Goal: Task Accomplishment & Management: Manage account settings

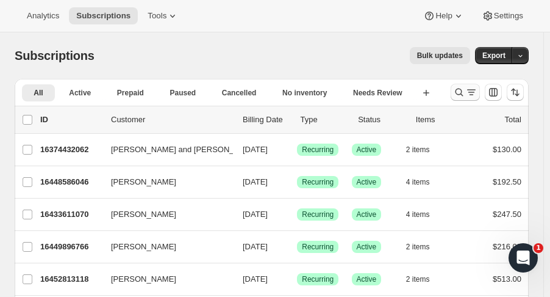
click at [463, 94] on icon "Search and filter results" at bounding box center [459, 92] width 12 height 12
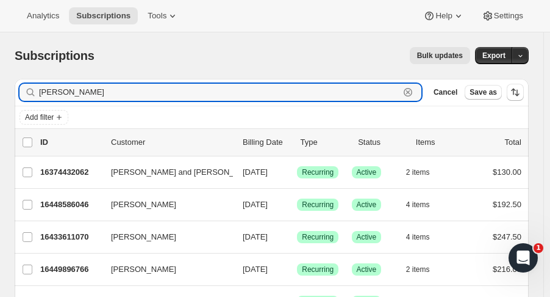
type input "[PERSON_NAME]"
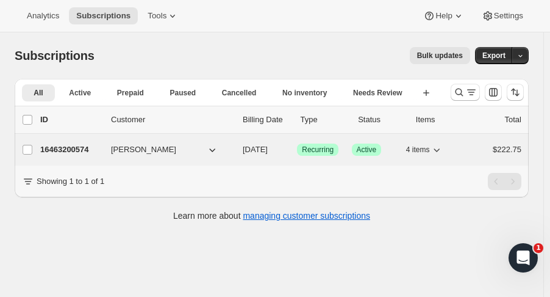
click at [81, 151] on p "16463200574" at bounding box center [70, 149] width 61 height 12
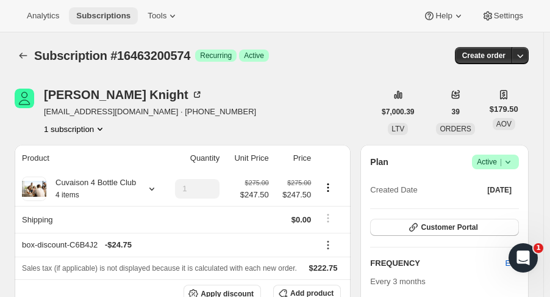
click at [123, 15] on span "Subscriptions" at bounding box center [103, 16] width 54 height 10
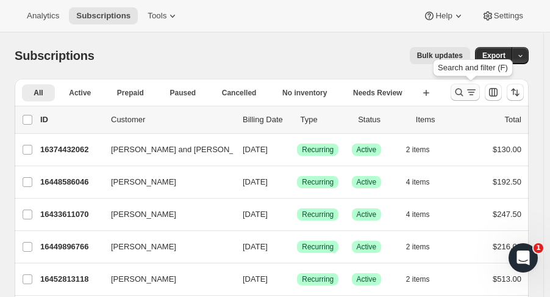
click at [464, 92] on icon "Search and filter results" at bounding box center [459, 92] width 12 height 12
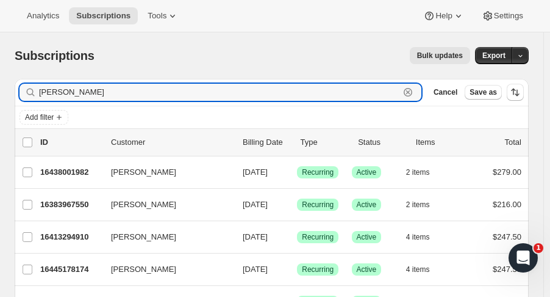
type input "[PERSON_NAME]"
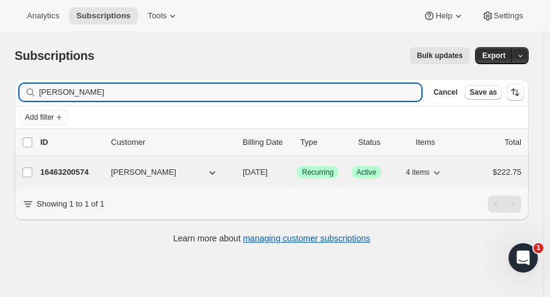
click at [66, 175] on p "16463200574" at bounding box center [70, 172] width 61 height 12
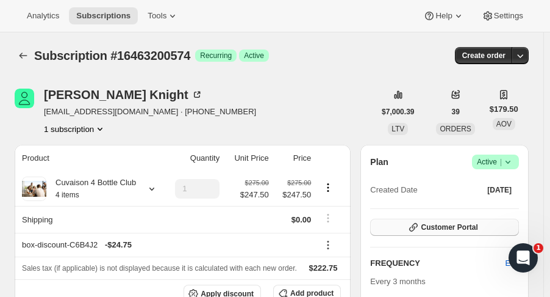
click at [519, 223] on button "Customer Portal" at bounding box center [444, 226] width 149 height 17
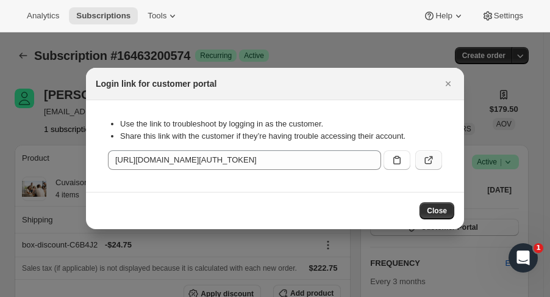
click at [416, 162] on button ":rh0:" at bounding box center [429, 160] width 27 height 20
click at [450, 81] on icon "Close" at bounding box center [448, 83] width 5 height 5
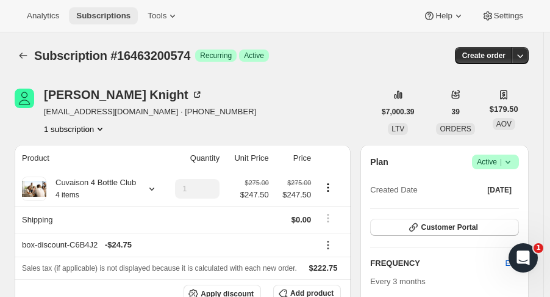
click at [106, 18] on span "Subscriptions" at bounding box center [103, 16] width 54 height 10
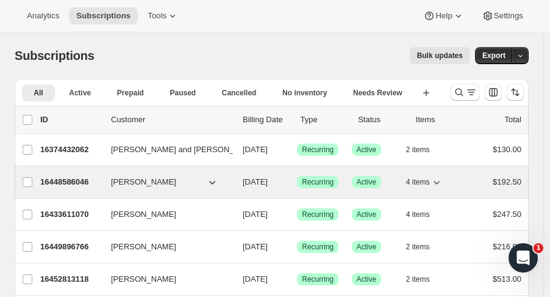
click at [77, 183] on p "16448586046" at bounding box center [70, 182] width 61 height 12
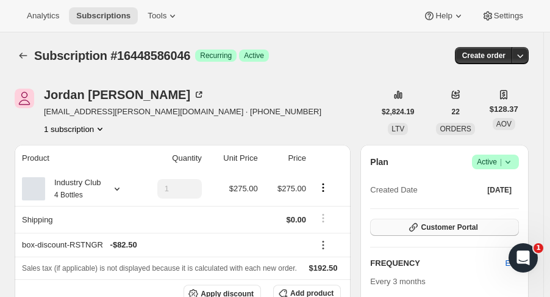
click at [398, 223] on button "Customer Portal" at bounding box center [444, 226] width 149 height 17
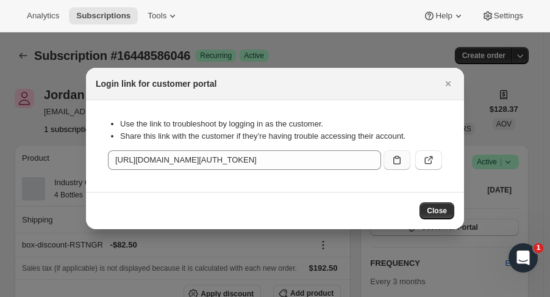
click at [395, 165] on icon ":rur:" at bounding box center [397, 160] width 12 height 12
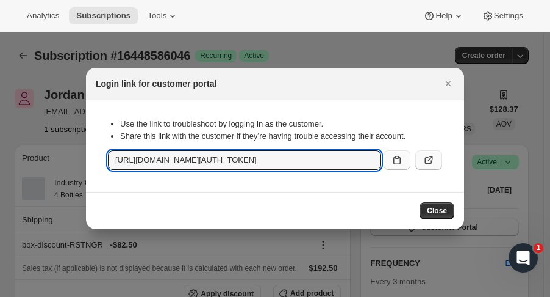
click at [426, 154] on button ":rur:" at bounding box center [429, 160] width 27 height 20
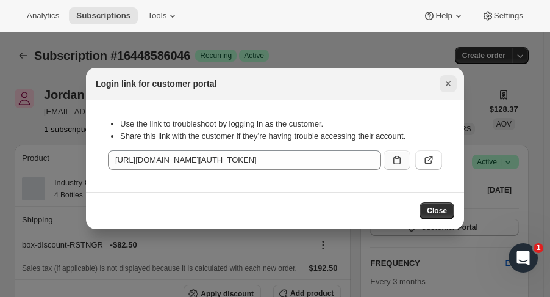
click at [449, 84] on icon "Close" at bounding box center [448, 83] width 5 height 5
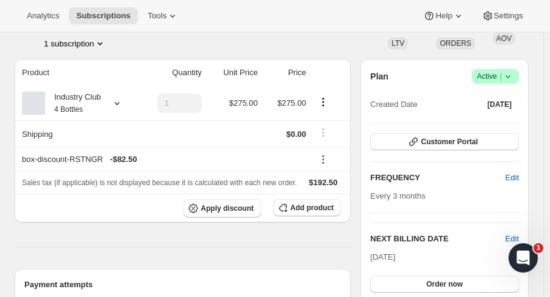
scroll to position [85, 0]
click at [83, 101] on div "Industry Club 4 Bottles" at bounding box center [73, 103] width 56 height 24
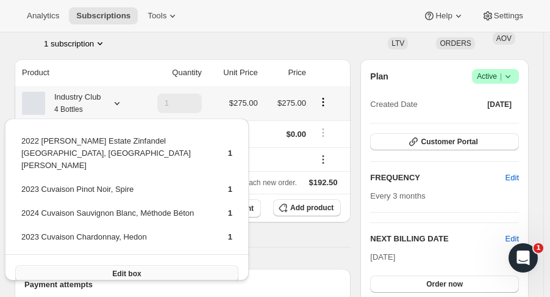
click at [140, 265] on button "Edit box" at bounding box center [126, 273] width 223 height 17
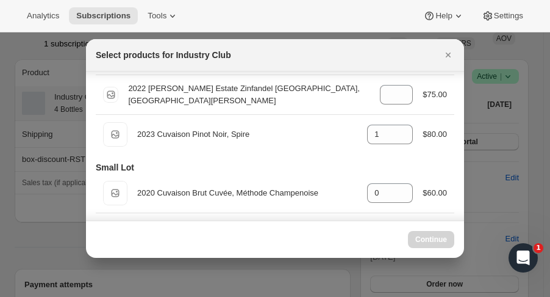
scroll to position [138, 0]
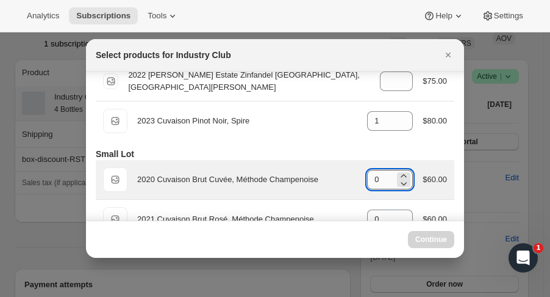
click at [373, 177] on input "0" at bounding box center [380, 180] width 27 height 20
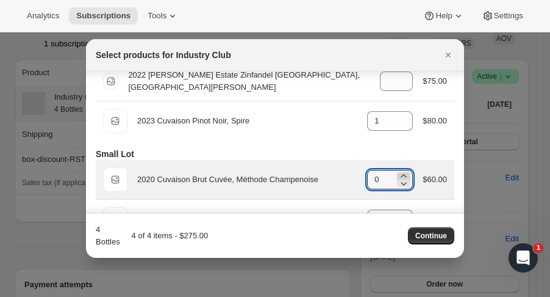
click at [398, 174] on icon ":r10n:" at bounding box center [404, 176] width 12 height 12
click at [400, 180] on icon ":r10n:" at bounding box center [404, 183] width 12 height 12
type input "0"
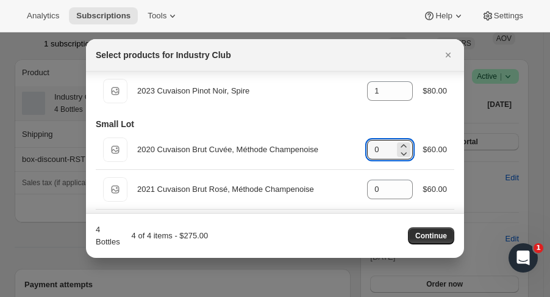
scroll to position [173, 0]
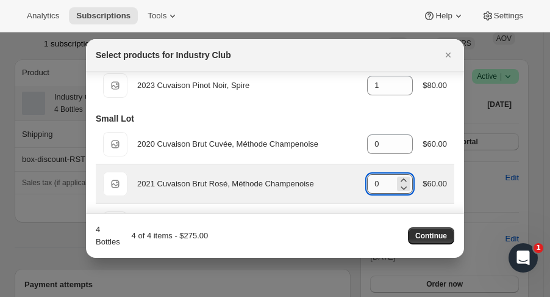
click at [383, 186] on input "0" at bounding box center [380, 184] width 27 height 20
click at [398, 177] on icon ":r10n:" at bounding box center [404, 180] width 12 height 12
type input "1"
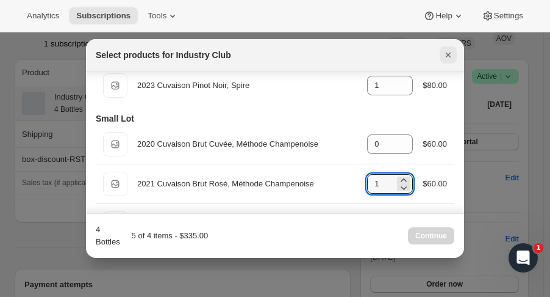
click at [448, 48] on button "Close" at bounding box center [448, 54] width 17 height 17
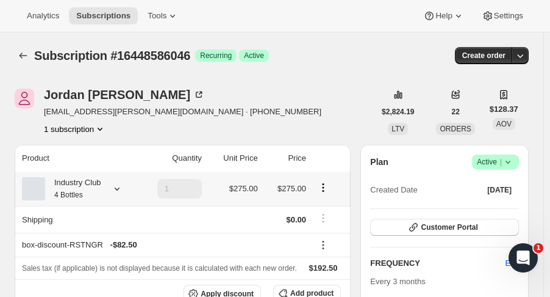
scroll to position [85, 0]
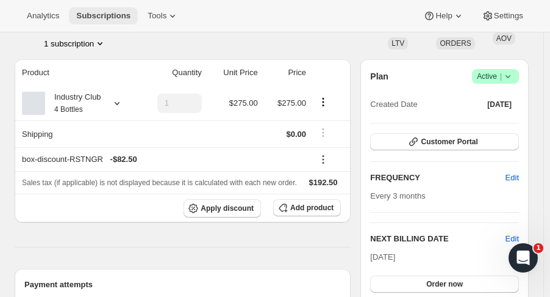
click at [127, 12] on button "Subscriptions" at bounding box center [103, 15] width 69 height 17
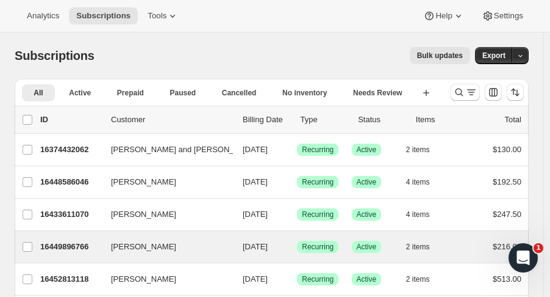
click at [84, 238] on div "16449896766 claudia merkle 09/06/2025 Success Recurring Success Active 2 items …" at bounding box center [280, 246] width 481 height 17
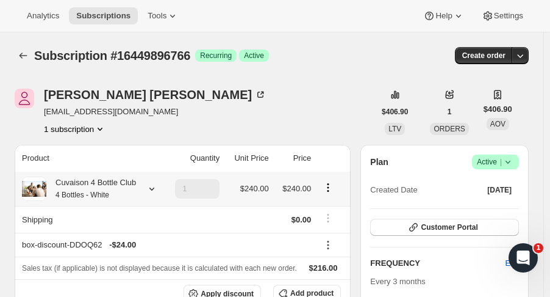
click at [110, 190] on div "Cuvaison 4 Bottle Club 4 Bottles - White" at bounding box center [91, 188] width 90 height 24
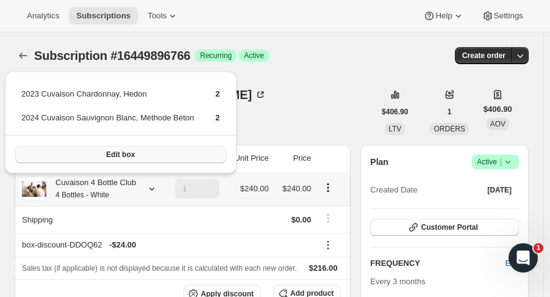
click at [107, 154] on span "Edit box" at bounding box center [120, 155] width 29 height 10
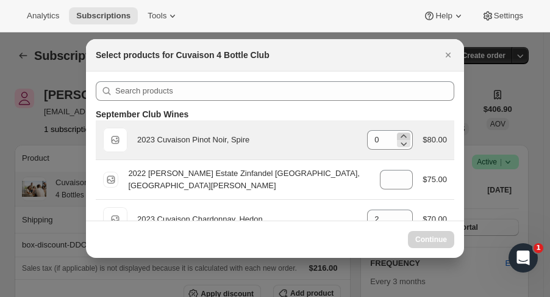
select select "gid://shopify/ProductVariant/52115221807422"
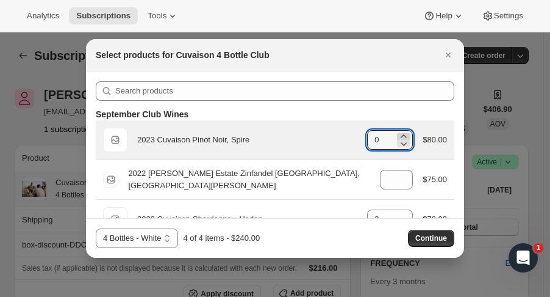
click at [398, 136] on icon ":r1fc:" at bounding box center [404, 136] width 12 height 12
click at [399, 139] on icon ":r1fc:" at bounding box center [404, 143] width 12 height 12
click at [403, 130] on icon ":r1fc:" at bounding box center [404, 136] width 12 height 12
type input "1"
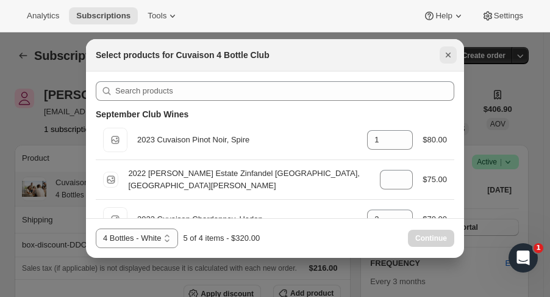
click at [448, 48] on button "Close" at bounding box center [448, 54] width 17 height 17
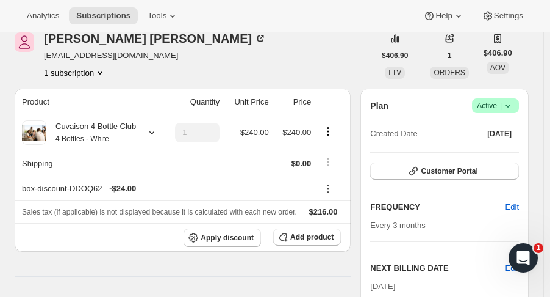
scroll to position [57, 0]
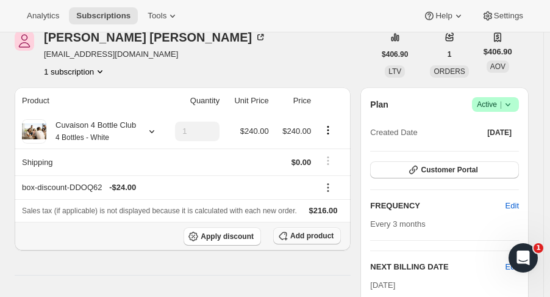
click at [300, 236] on span "Add product" at bounding box center [311, 236] width 43 height 10
click at [446, 165] on span "Customer Portal" at bounding box center [449, 170] width 57 height 10
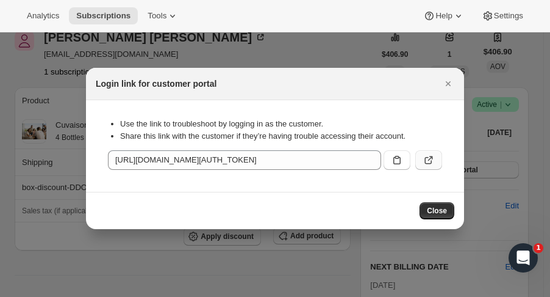
click at [423, 160] on icon ":r1dh:" at bounding box center [429, 160] width 12 height 12
